Goal: Transaction & Acquisition: Purchase product/service

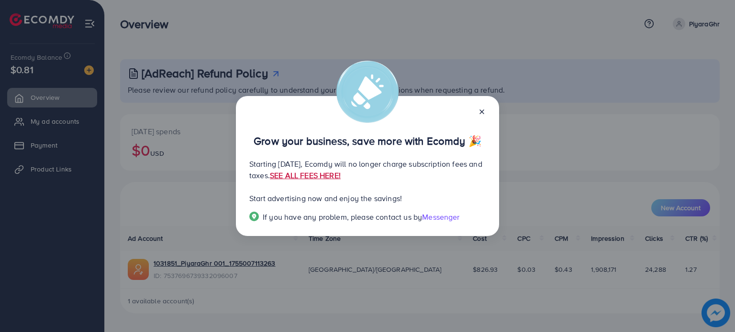
click at [341, 178] on link "SEE ALL FEES HERE!" at bounding box center [305, 175] width 71 height 11
click at [480, 107] on div at bounding box center [477, 111] width 15 height 11
click at [481, 114] on icon at bounding box center [482, 112] width 8 height 8
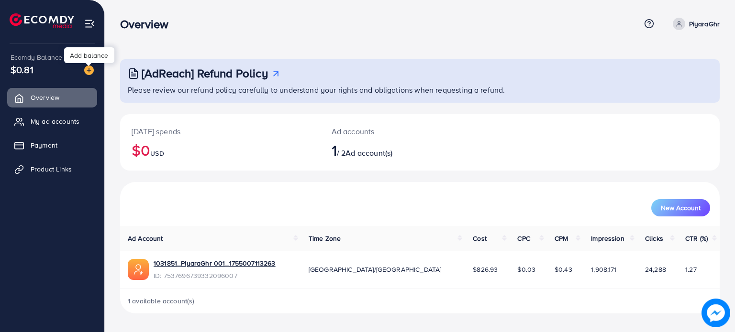
click at [89, 70] on img at bounding box center [89, 71] width 10 height 10
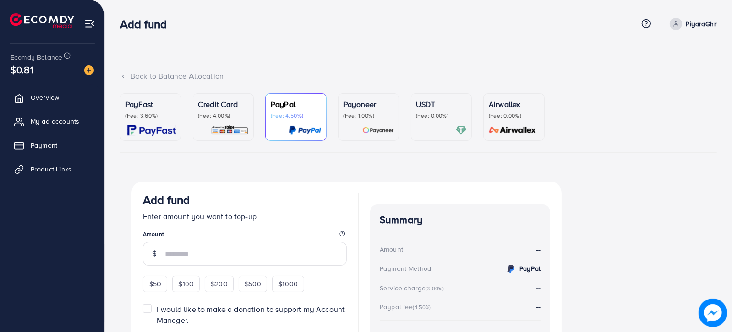
click at [434, 121] on div "USDT (Fee: 0.00%)" at bounding box center [441, 117] width 51 height 37
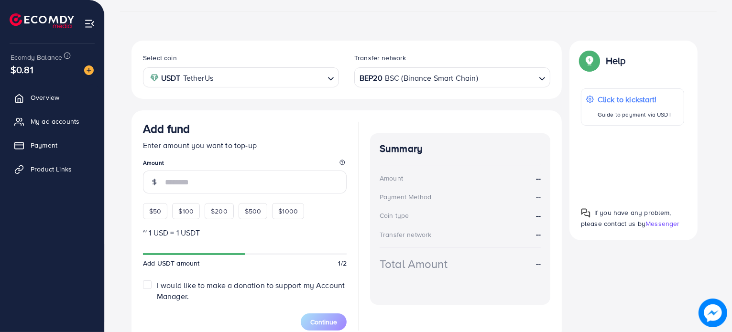
scroll to position [143, 0]
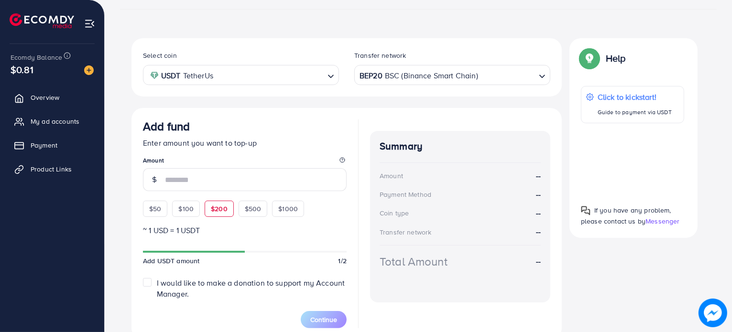
click at [208, 215] on div "$200" at bounding box center [219, 209] width 29 height 16
type input "***"
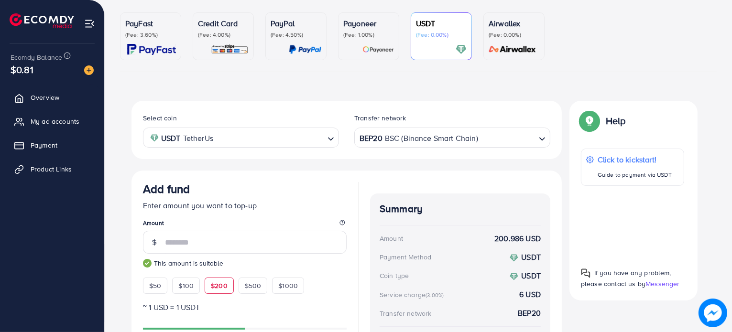
scroll to position [48, 0]
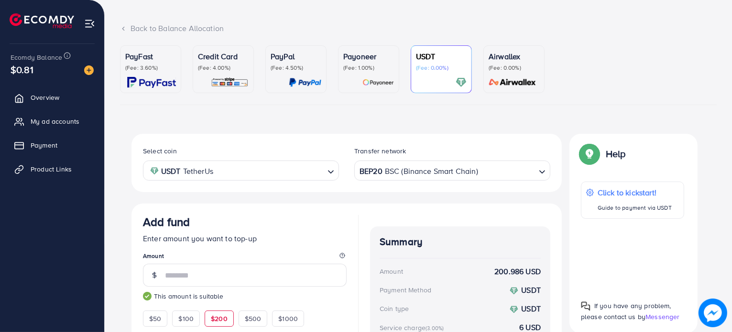
click at [214, 169] on div "USDT TetherUs" at bounding box center [235, 170] width 178 height 17
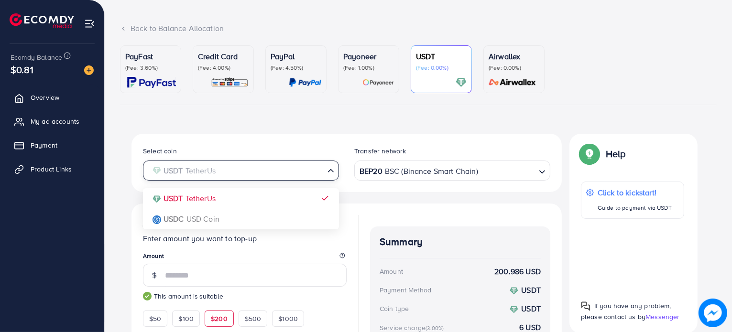
click at [215, 176] on input "Search for option" at bounding box center [235, 171] width 176 height 15
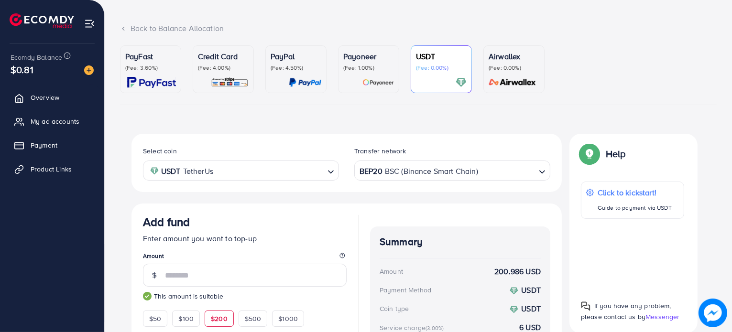
click at [230, 143] on div "Select coin USDT TetherUs Loading... USDT TetherUs USDC USD Coin Transfer netwo…" at bounding box center [347, 163] width 430 height 58
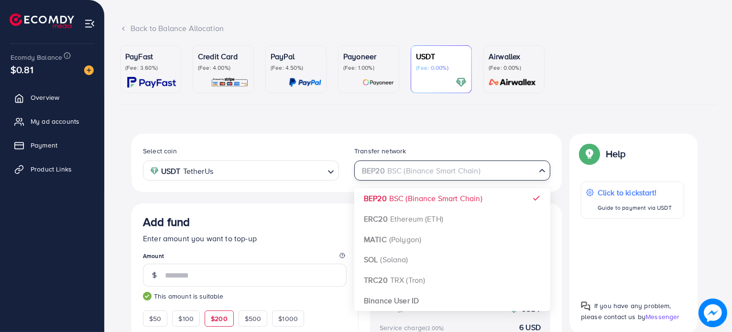
click at [367, 166] on div "BEP20 BSC (Binance Smart Chain)" at bounding box center [447, 170] width 178 height 17
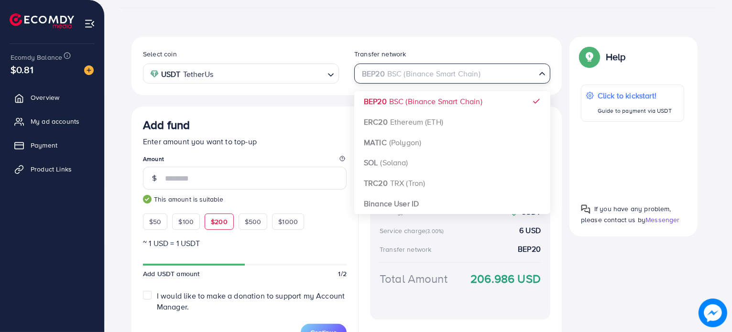
scroll to position [191, 0]
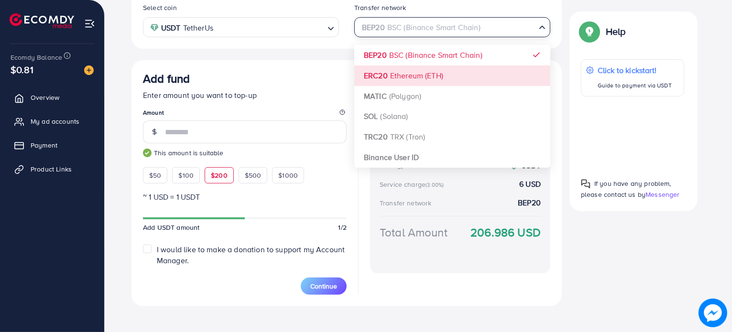
click at [379, 74] on div "Select coin USDT TetherUs Loading... Transfer network BEP20 BSC (Binance Smart …" at bounding box center [347, 148] width 430 height 316
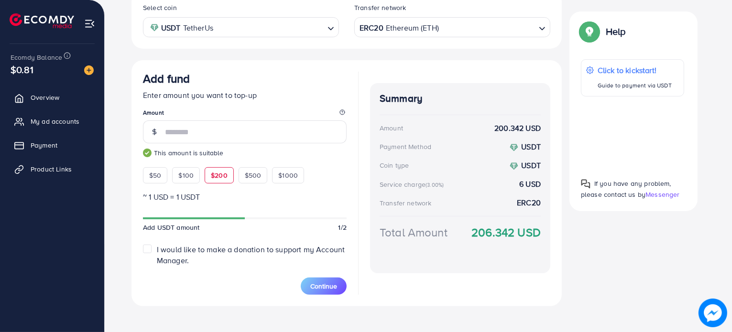
click at [402, 31] on div "ERC20 Ethereum (ETH)" at bounding box center [447, 26] width 178 height 17
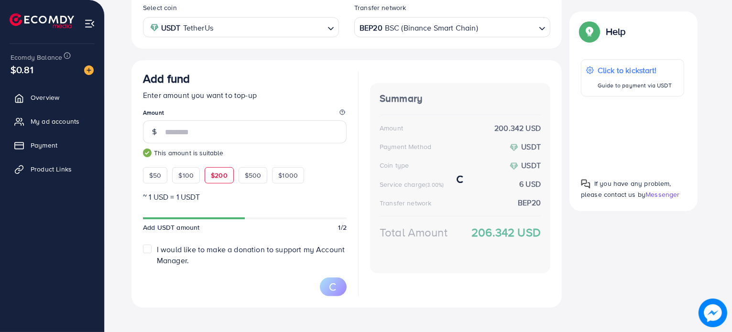
click at [396, 59] on div "Select coin USDT TetherUs Loading... Transfer network BEP20 BSC (Binance Smart …" at bounding box center [347, 149] width 430 height 318
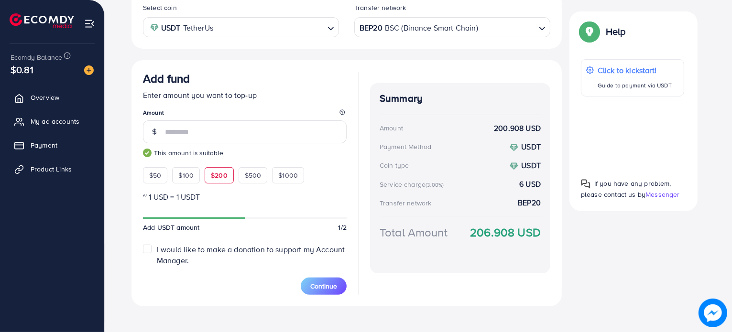
click at [376, 30] on div "BEP20 BSC (Binance Smart Chain)" at bounding box center [447, 26] width 178 height 17
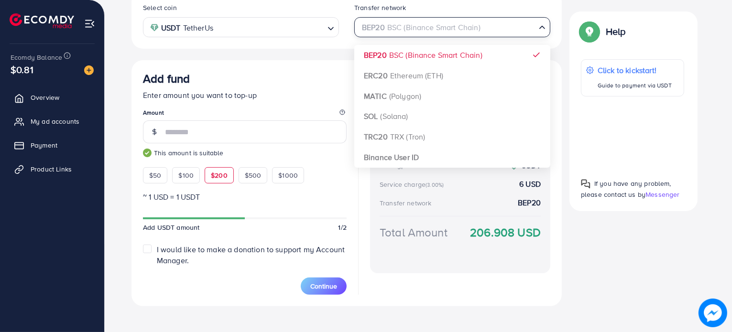
click at [376, 30] on input "Search for option" at bounding box center [447, 27] width 176 height 15
click at [348, 67] on div "Add fund Enter amount you want to top-up Amount *** This amount is suitable $50…" at bounding box center [347, 183] width 430 height 246
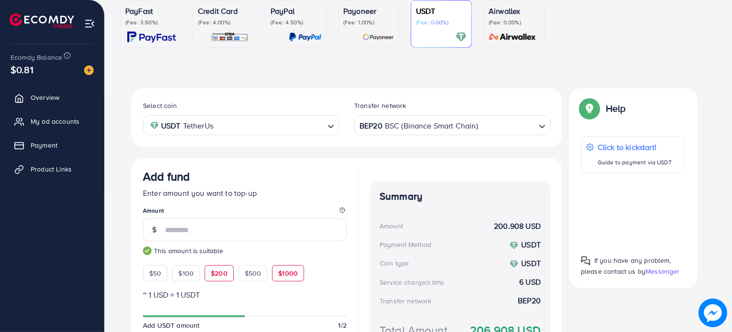
scroll to position [96, 0]
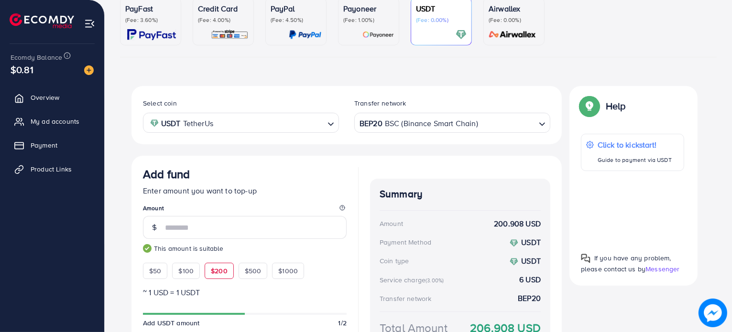
click at [145, 32] on img at bounding box center [151, 34] width 49 height 11
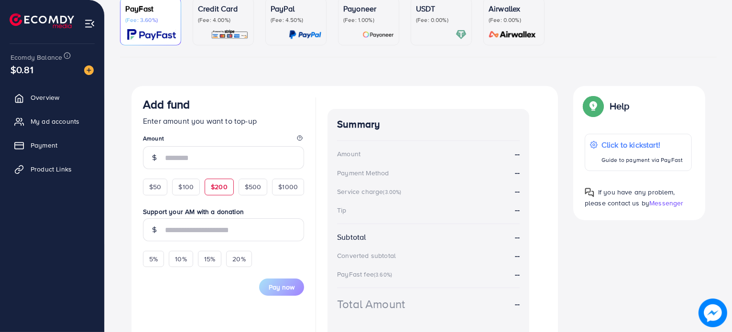
click at [220, 187] on span "$200" at bounding box center [219, 187] width 17 height 10
type input "***"
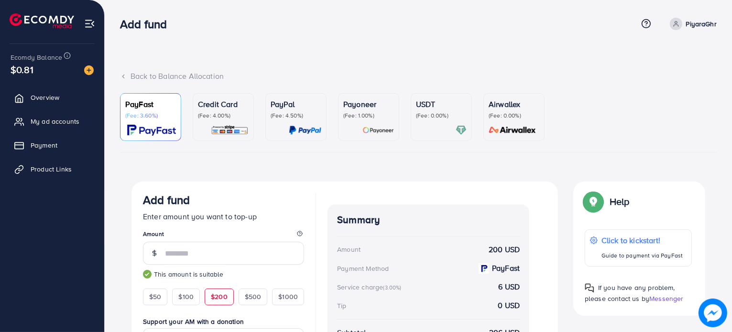
click at [414, 115] on link "USDT (Fee: 0.00%)" at bounding box center [441, 117] width 61 height 48
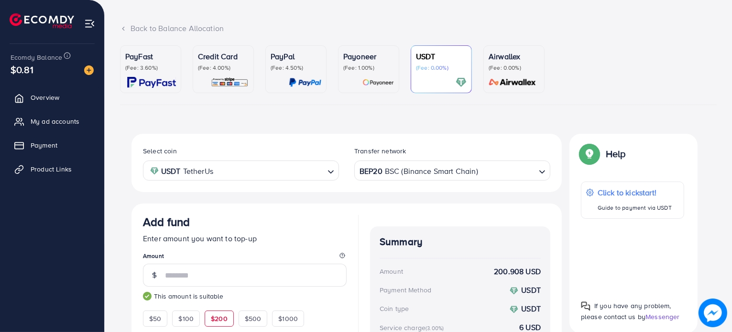
scroll to position [8, 0]
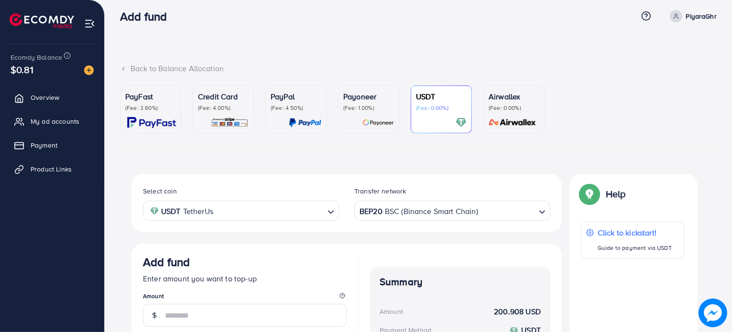
click at [165, 126] on img at bounding box center [151, 122] width 49 height 11
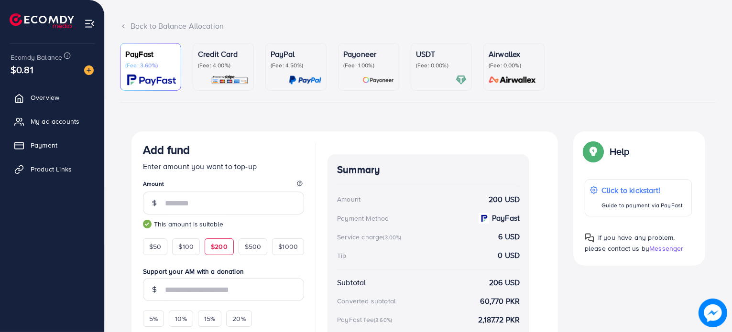
scroll to position [8, 0]
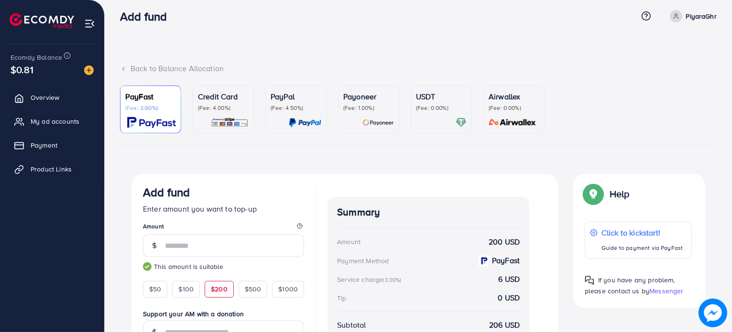
click at [432, 113] on div "USDT (Fee: 0.00%)" at bounding box center [441, 109] width 51 height 37
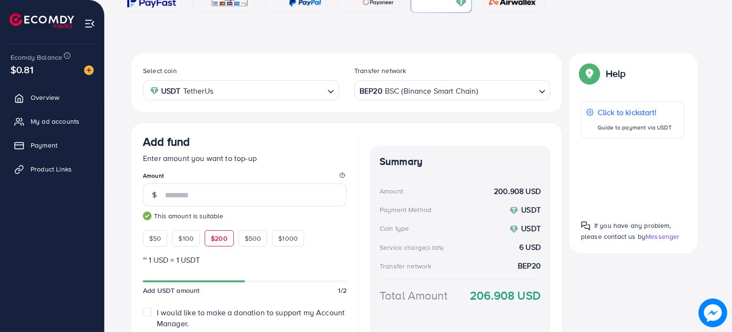
scroll to position [199, 0]
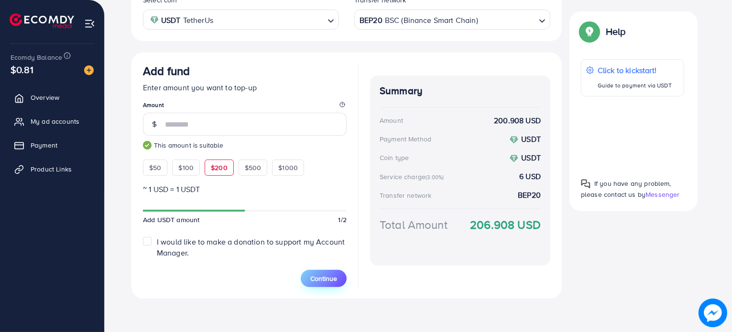
click at [319, 279] on span "Continue" at bounding box center [323, 279] width 27 height 10
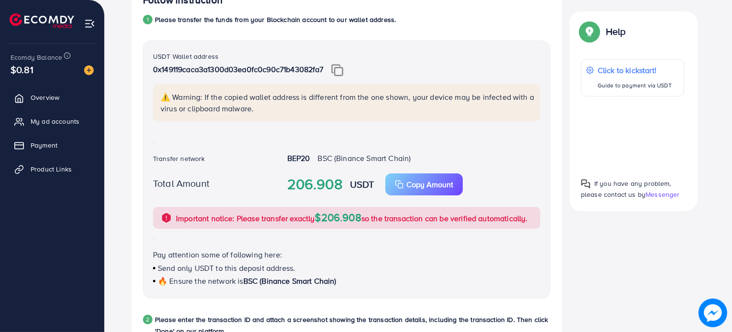
click at [336, 71] on img at bounding box center [337, 70] width 12 height 12
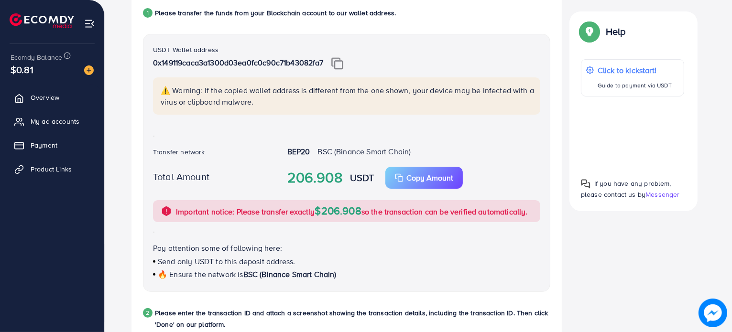
scroll to position [172, 0]
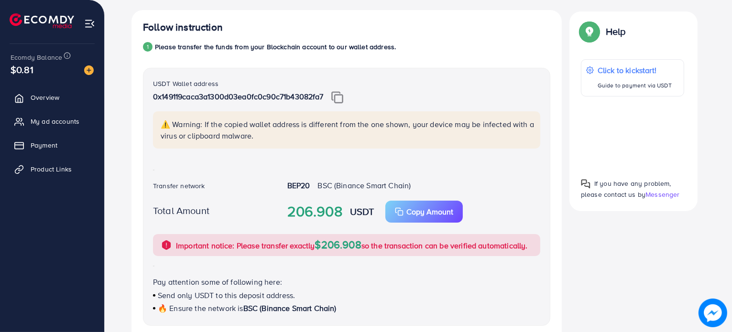
click at [241, 136] on p "⚠️ Warning: If the copied wallet address is different from the one shown, your …" at bounding box center [348, 130] width 374 height 23
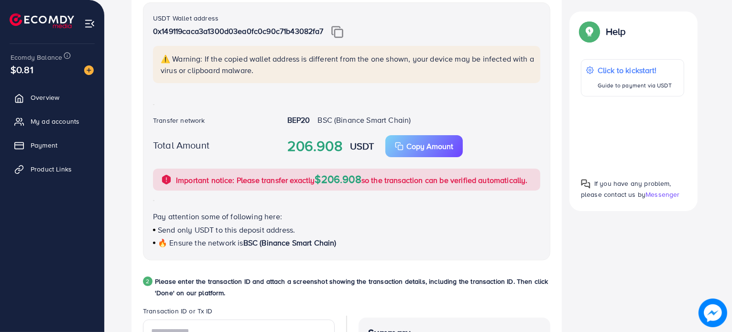
scroll to position [411, 0]
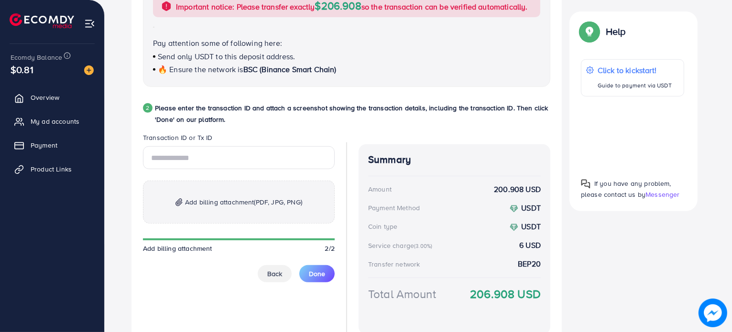
click at [241, 198] on span "Add billing attachment (PDF, JPG, PNG)" at bounding box center [243, 202] width 117 height 11
click at [228, 189] on p "Add billing attachment (PDF, JPG, PNG)" at bounding box center [239, 202] width 192 height 43
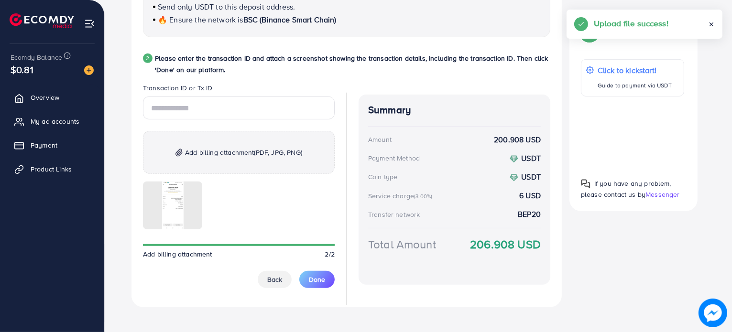
scroll to position [469, 0]
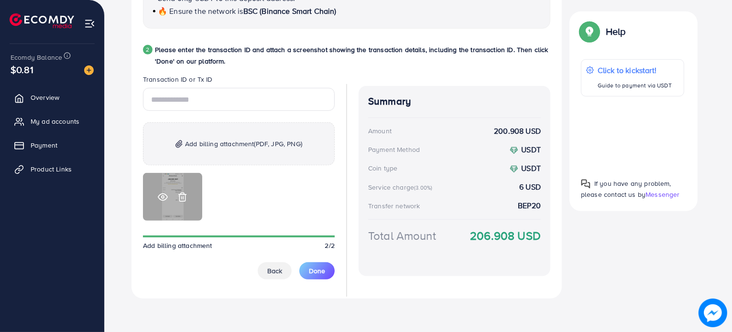
click at [180, 197] on icon at bounding box center [182, 197] width 10 height 10
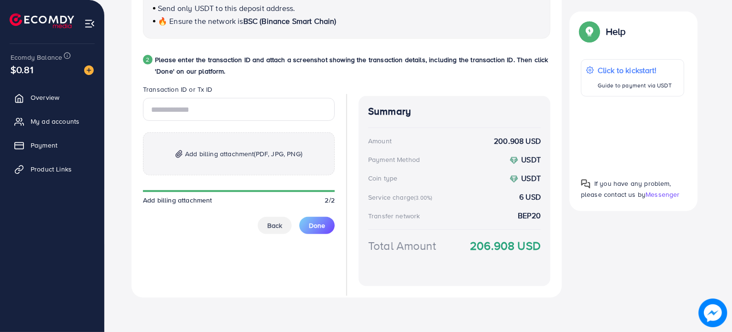
scroll to position [459, 0]
click at [231, 143] on p "Add billing attachment (PDF, JPG, PNG)" at bounding box center [239, 154] width 192 height 43
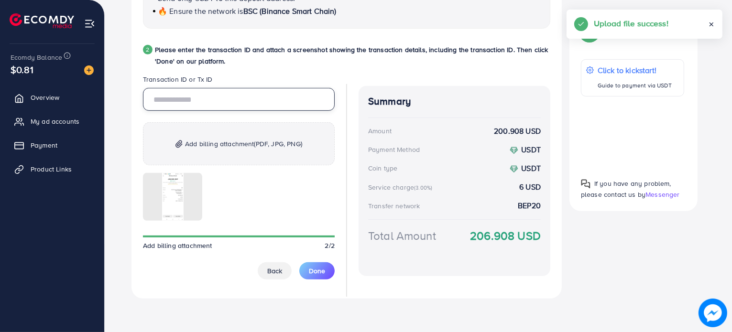
click at [212, 101] on input "text" at bounding box center [239, 99] width 192 height 23
paste input "**********"
type input "**********"
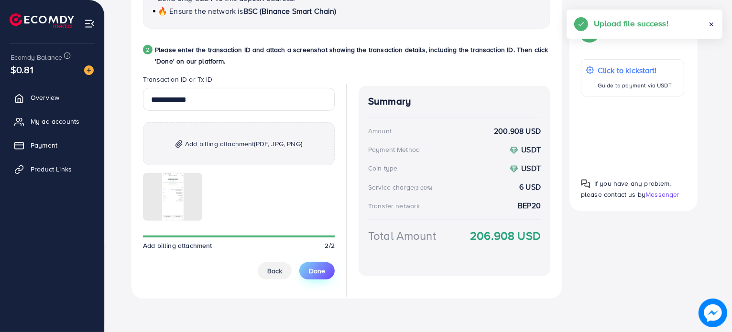
click at [316, 269] on span "Done" at bounding box center [317, 271] width 16 height 10
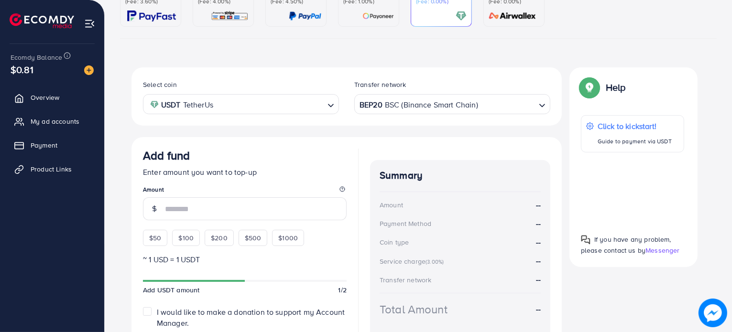
scroll to position [185, 0]
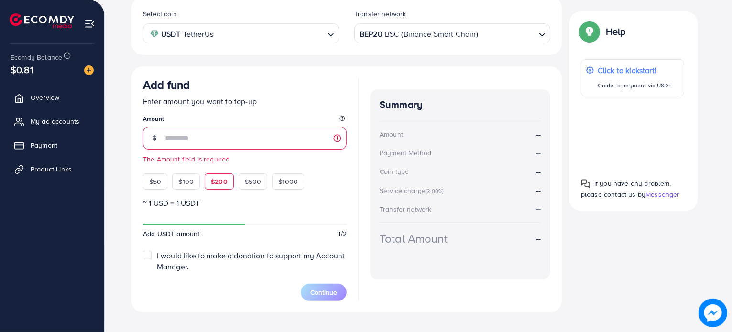
click at [222, 172] on div "$50 $100 $200 $500 $1000" at bounding box center [241, 179] width 196 height 21
click at [221, 177] on span "$200" at bounding box center [219, 182] width 17 height 10
type input "***"
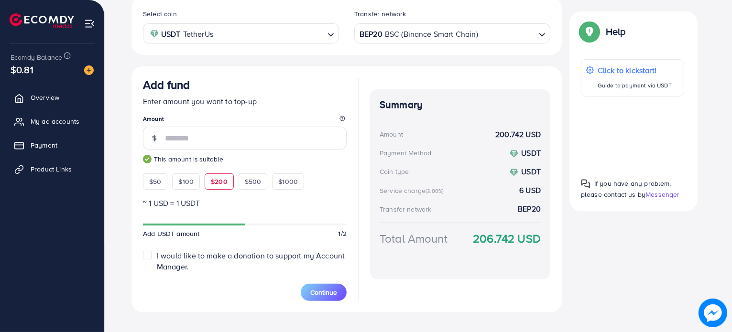
click at [192, 255] on span "I would like to make a donation to support my Account Manager." at bounding box center [251, 262] width 188 height 22
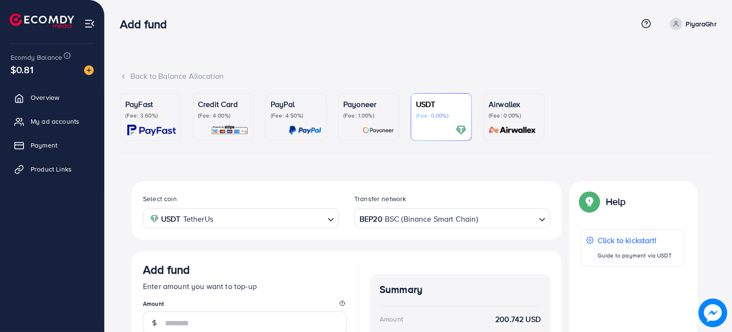
scroll to position [259, 0]
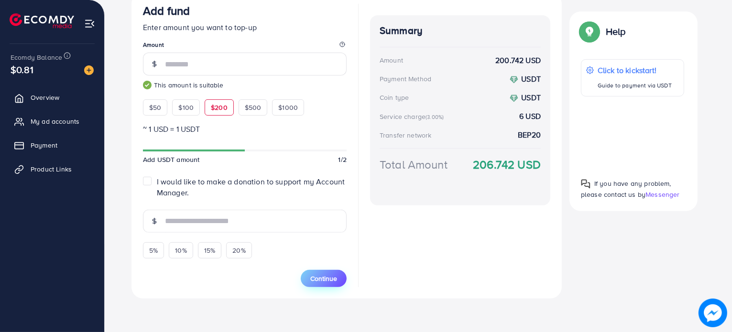
click at [317, 277] on span "Continue" at bounding box center [323, 279] width 27 height 10
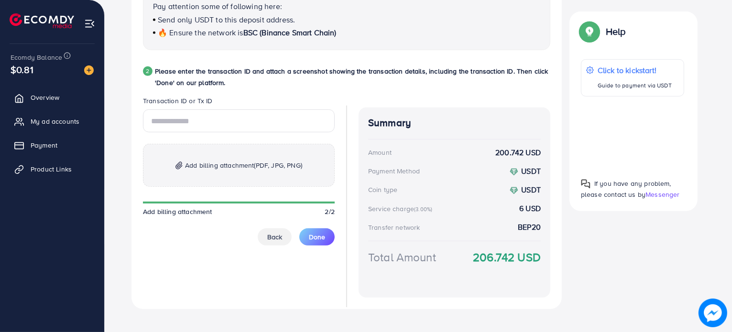
scroll to position [459, 0]
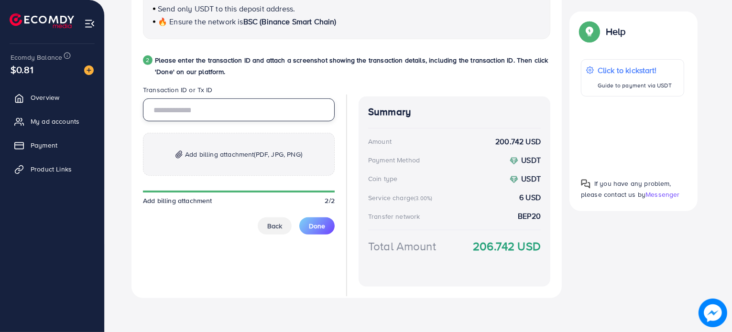
click at [216, 117] on input "text" at bounding box center [239, 110] width 192 height 23
paste input "**********"
type input "**********"
click at [214, 164] on p "Add billing attachment (PDF, JPG, PNG)" at bounding box center [239, 154] width 192 height 43
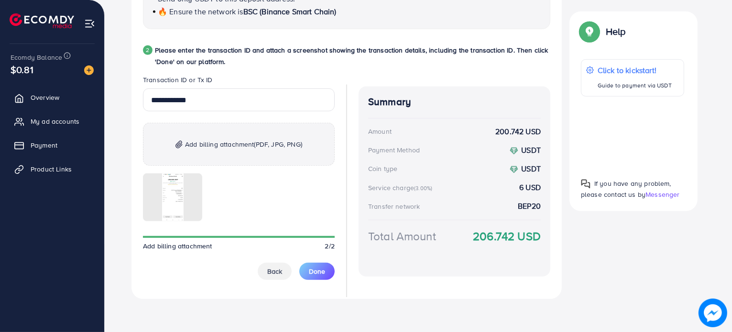
scroll to position [469, 0]
click at [329, 273] on button "Done" at bounding box center [316, 271] width 35 height 17
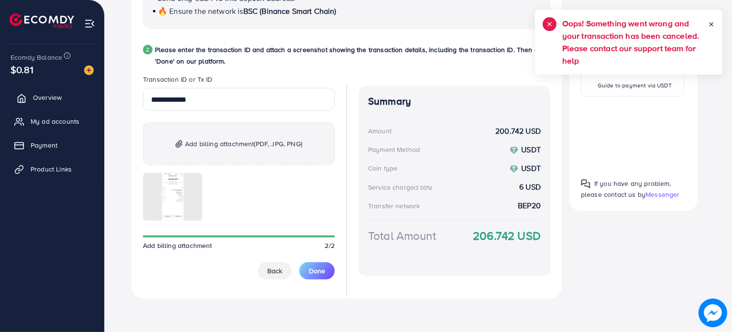
click at [46, 93] on span "Overview" at bounding box center [47, 98] width 29 height 10
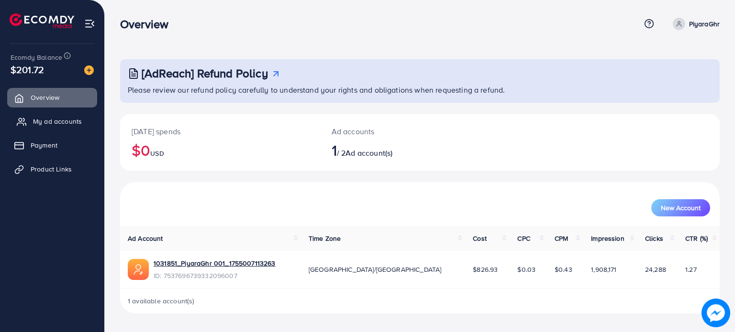
click at [64, 130] on link "My ad accounts" at bounding box center [52, 121] width 90 height 19
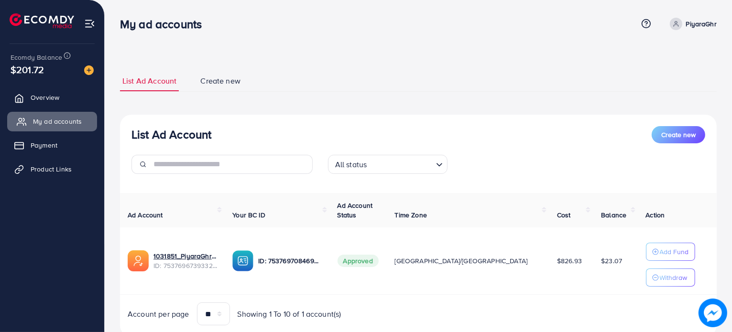
click at [61, 121] on span "My ad accounts" at bounding box center [57, 122] width 49 height 10
click at [366, 79] on ul "List Ad Account Create new" at bounding box center [418, 81] width 597 height 21
drag, startPoint x: 366, startPoint y: 79, endPoint x: 291, endPoint y: 57, distance: 78.8
click at [291, 57] on div "List Ad Account Create new List Ad Account Create new All status Loading... Ad …" at bounding box center [418, 182] width 627 height 364
